Goal: Information Seeking & Learning: Learn about a topic

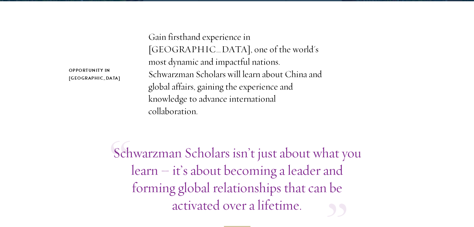
scroll to position [195, 0]
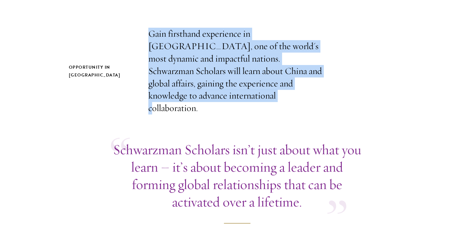
drag, startPoint x: 148, startPoint y: 32, endPoint x: 195, endPoint y: 97, distance: 80.0
click at [195, 97] on p "Gain firsthand experience in China, one of the world's most dynamic and impactf…" at bounding box center [237, 71] width 178 height 87
copy p "Gain firsthand experience in China, one of the world's most dynamic and impactf…"
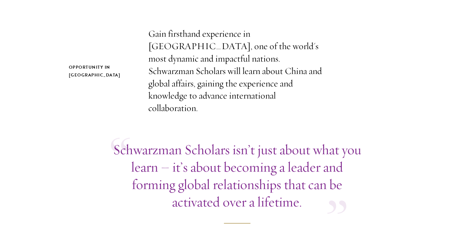
click at [102, 97] on div "Opportunity in China Gain firsthand experience in China, one of the world's mos…" at bounding box center [237, 71] width 337 height 87
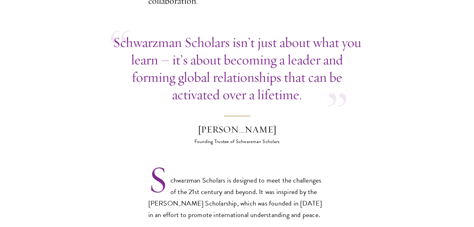
scroll to position [313, 0]
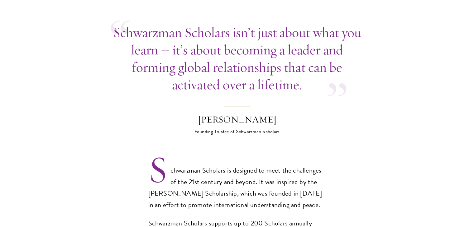
drag, startPoint x: 184, startPoint y: 106, endPoint x: 287, endPoint y: 104, distance: 102.9
click at [287, 114] on div "Stephen A. Schwarzman" at bounding box center [237, 120] width 109 height 12
copy div "Stephen A. Schwarzman"
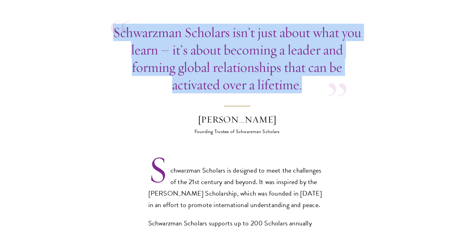
drag, startPoint x: 113, startPoint y: 18, endPoint x: 308, endPoint y: 81, distance: 204.2
click at [308, 81] on div "Schwarzman Scholars isn’t just about what you learn – it’s about becoming a lea…" at bounding box center [237, 59] width 252 height 70
copy p "Schwarzman Scholars isn’t just about what you learn – it’s about becoming a lea…"
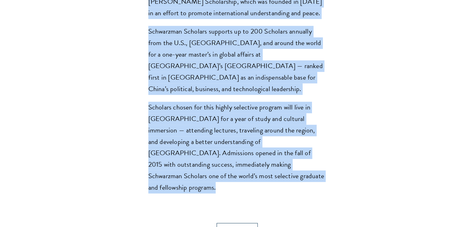
scroll to position [557, 0]
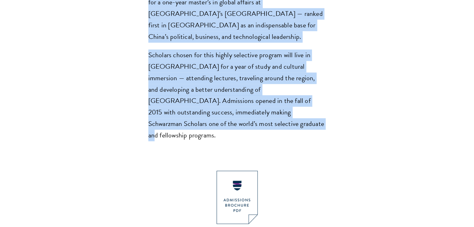
drag, startPoint x: 153, startPoint y: 32, endPoint x: 213, endPoint y: 101, distance: 91.0
click at [213, 101] on div "Schwarzman Scholars is designed to meet the challenges of the 21st century and …" at bounding box center [237, 31] width 178 height 221
copy div "Schwarzman Scholars is designed to meet the challenges of the 21st century and …"
click at [239, 171] on img at bounding box center [237, 197] width 41 height 53
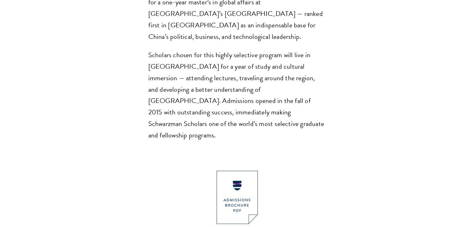
click at [323, 171] on div "View an overview of Schwarzman Scholars. DOWNLOAD" at bounding box center [237, 215] width 412 height 88
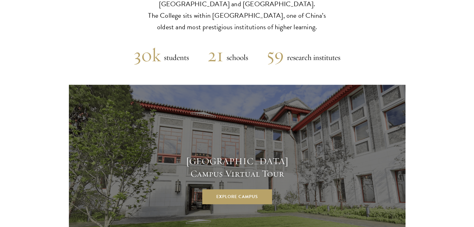
scroll to position [1602, 0]
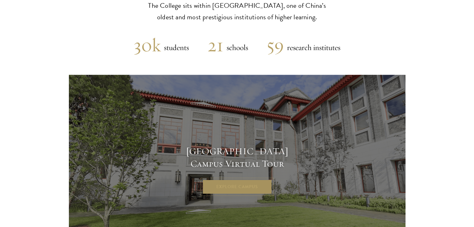
click at [247, 180] on link "Explore Campus" at bounding box center [237, 187] width 70 height 15
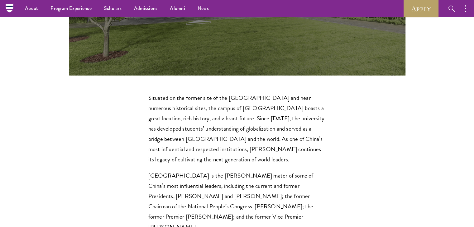
scroll to position [1785, 0]
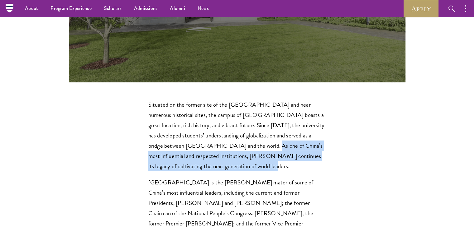
drag, startPoint x: 219, startPoint y: 88, endPoint x: 217, endPoint y: 111, distance: 23.5
click at [217, 111] on p "Situated on the former site of the Qing Dynasty imperial gardens and near numer…" at bounding box center [237, 136] width 178 height 72
click at [235, 111] on p "Situated on the former site of the Qing Dynasty imperial gardens and near numer…" at bounding box center [237, 136] width 178 height 72
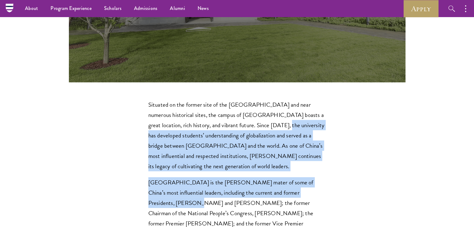
drag, startPoint x: 245, startPoint y: 63, endPoint x: 307, endPoint y: 132, distance: 92.4
click at [307, 132] on div "Situated on the former site of the Qing Dynasty imperial gardens and near numer…" at bounding box center [237, 170] width 178 height 140
copy div "Since 1911, the university has developed students’ understanding of globalizati…"
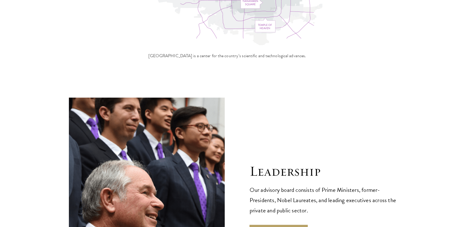
scroll to position [2112, 0]
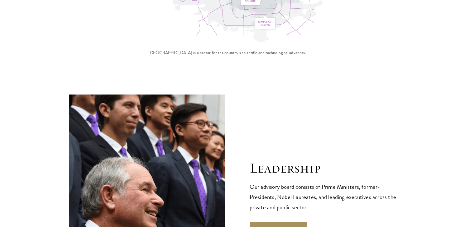
click at [275, 222] on link "Learn More" at bounding box center [279, 229] width 58 height 15
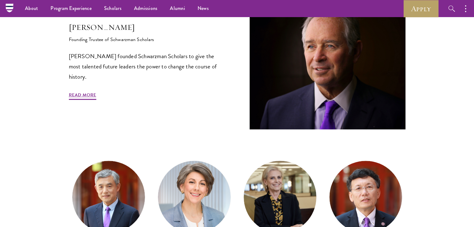
scroll to position [232, 0]
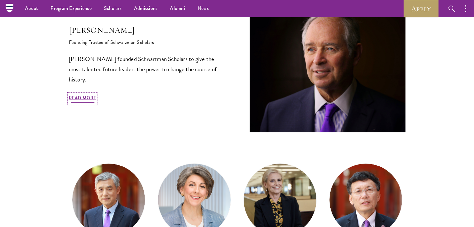
click at [82, 96] on link "Read More" at bounding box center [82, 99] width 27 height 10
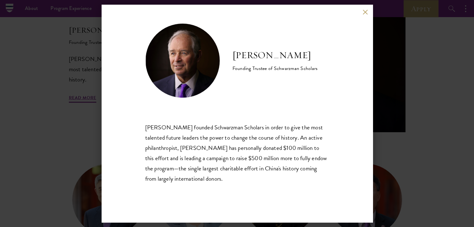
click at [365, 10] on button at bounding box center [365, 11] width 5 height 5
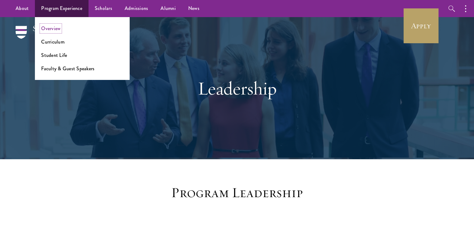
click at [51, 30] on link "Overview" at bounding box center [50, 28] width 19 height 7
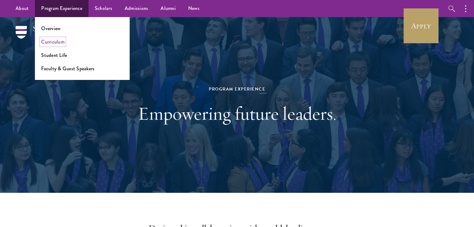
click at [51, 43] on link "Curriculum" at bounding box center [52, 41] width 23 height 7
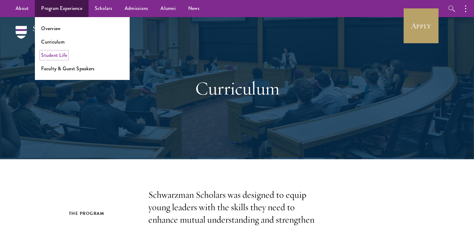
click at [59, 54] on link "Student Life" at bounding box center [54, 55] width 26 height 7
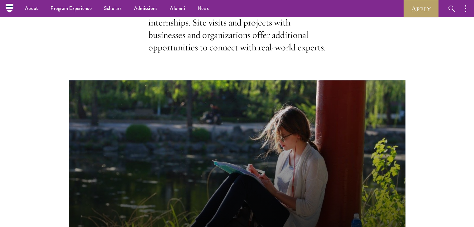
scroll to position [254, 0]
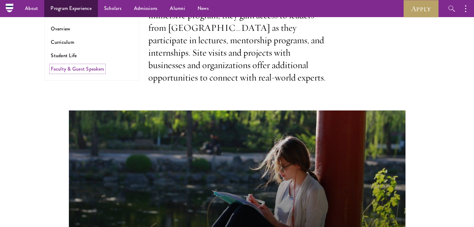
click at [82, 71] on link "Faculty & Guest Speakers" at bounding box center [77, 68] width 53 height 7
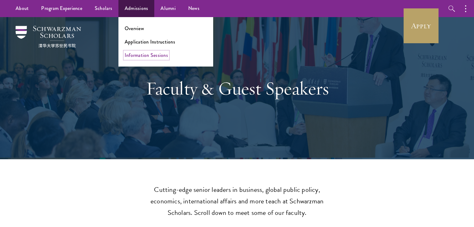
click at [153, 56] on link "Information Sessions" at bounding box center [146, 55] width 43 height 7
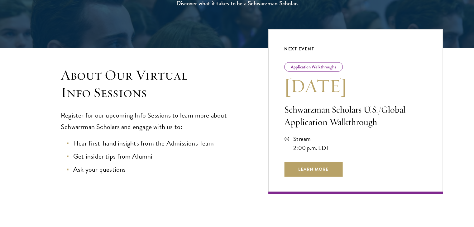
scroll to position [136, 0]
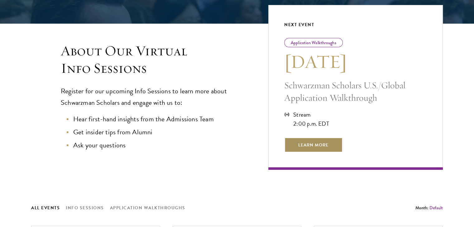
click at [315, 141] on span "Learn More" at bounding box center [313, 145] width 58 height 15
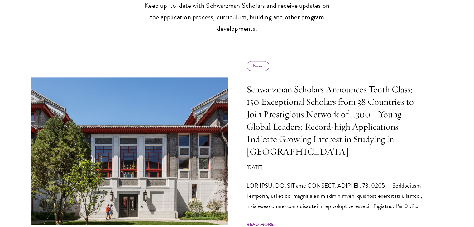
scroll to position [259, 0]
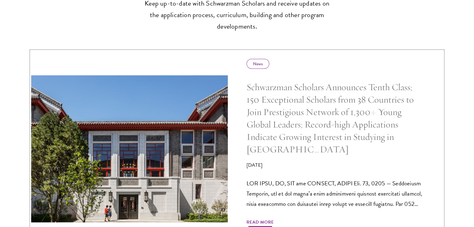
click at [264, 219] on span "Read More" at bounding box center [259, 224] width 27 height 10
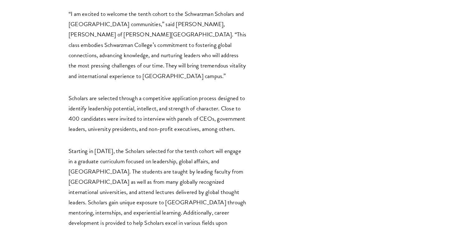
scroll to position [1151, 0]
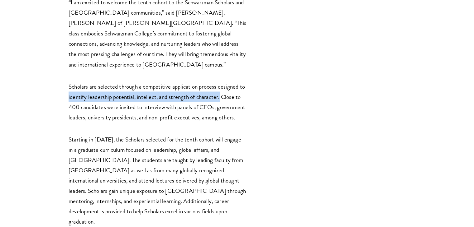
drag, startPoint x: 68, startPoint y: 19, endPoint x: 221, endPoint y: 22, distance: 152.4
copy p "identify leadership potential, intellect, and strength of character."
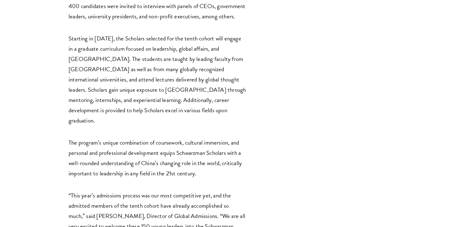
scroll to position [1254, 0]
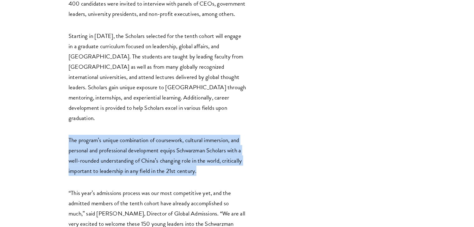
drag, startPoint x: 66, startPoint y: 60, endPoint x: 201, endPoint y: 95, distance: 139.3
copy p "The program’s unique combination of coursework, cultural immersion, and persona…"
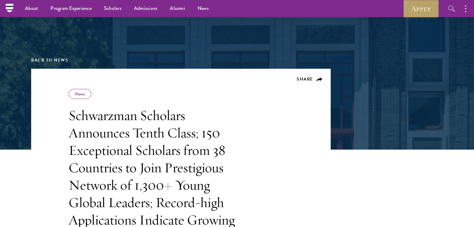
scroll to position [0, 0]
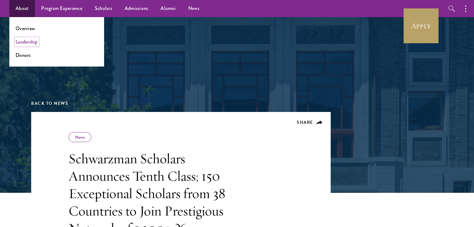
click at [23, 40] on link "Leadership" at bounding box center [27, 41] width 22 height 7
